Goal: Navigation & Orientation: Find specific page/section

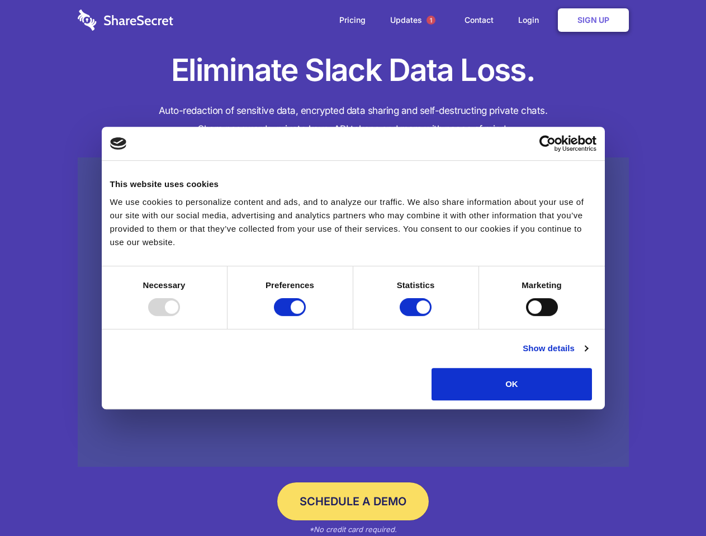
click at [180, 316] on div at bounding box center [164, 307] width 32 height 18
click at [306, 316] on input "Preferences" at bounding box center [290, 307] width 32 height 18
checkbox input "false"
click at [417, 316] on input "Statistics" at bounding box center [416, 307] width 32 height 18
checkbox input "false"
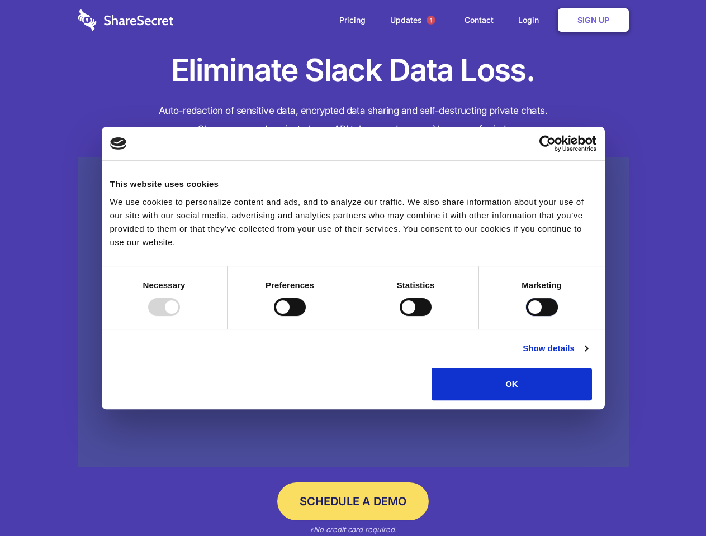
click at [526, 316] on input "Marketing" at bounding box center [542, 307] width 32 height 18
checkbox input "true"
click at [587, 355] on link "Show details" at bounding box center [555, 348] width 65 height 13
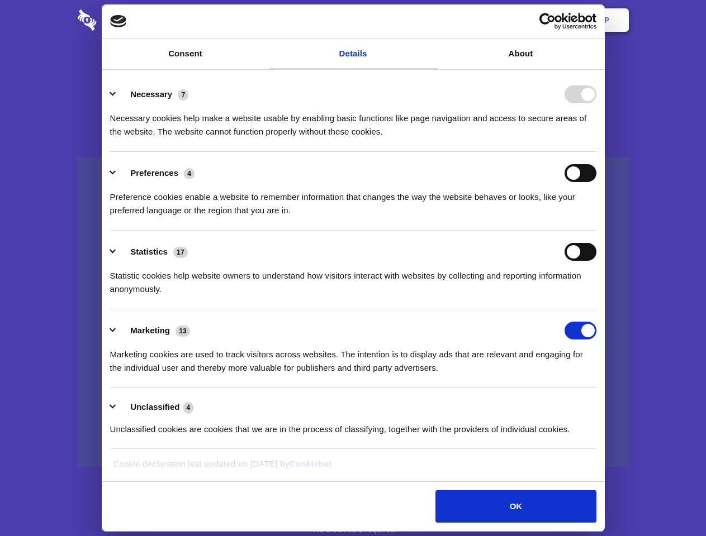
click at [596, 296] on div "Statistic cookies help website owners to understand how visitors interact with …" at bounding box center [353, 278] width 486 height 35
click at [430, 20] on span "1" at bounding box center [430, 20] width 9 height 9
